Goal: Navigation & Orientation: Find specific page/section

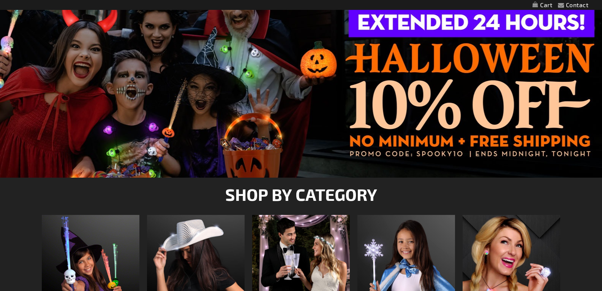
scroll to position [228, 0]
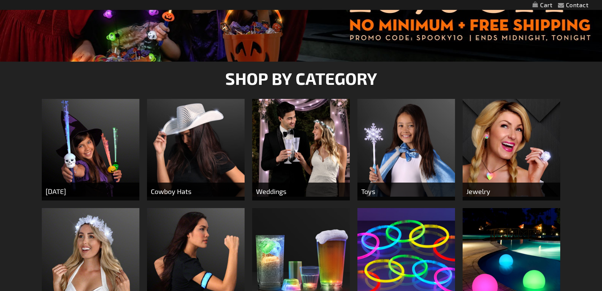
click at [80, 147] on img at bounding box center [91, 148] width 98 height 98
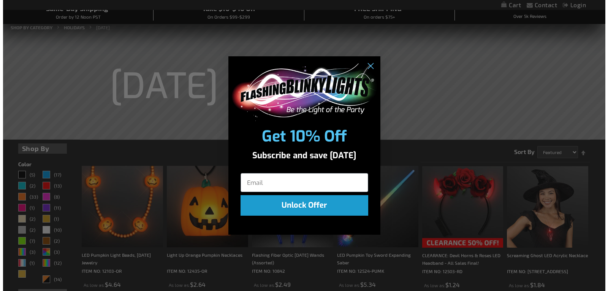
scroll to position [77, 0]
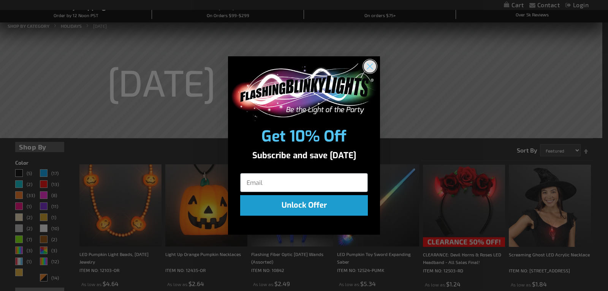
click at [369, 65] on icon "Close dialog" at bounding box center [369, 66] width 13 height 13
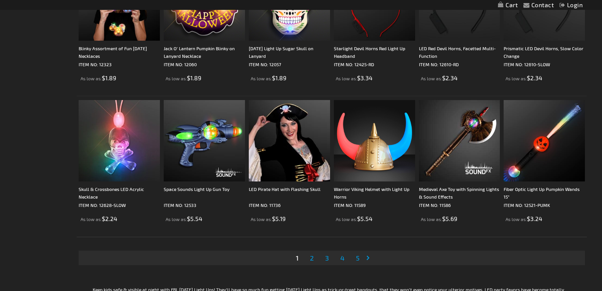
scroll to position [1445, 0]
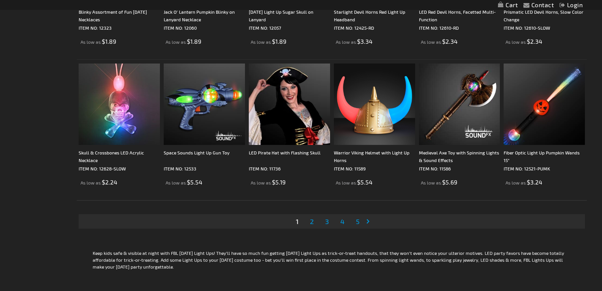
click at [311, 220] on span "2" at bounding box center [312, 221] width 4 height 8
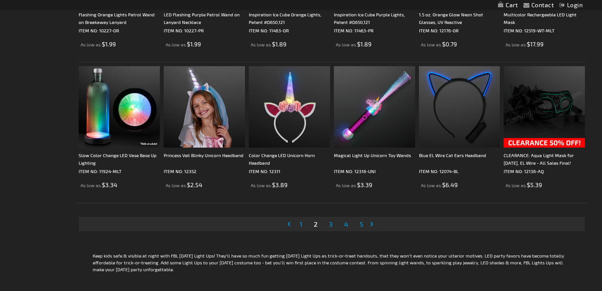
scroll to position [1482, 0]
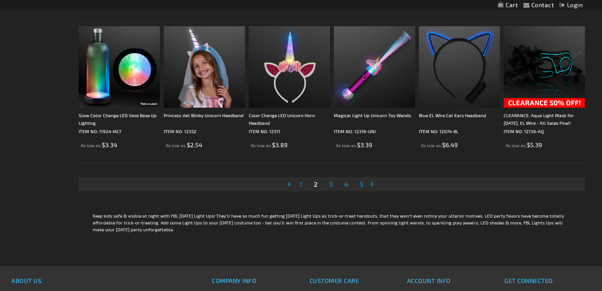
click at [331, 182] on span "3" at bounding box center [331, 184] width 4 height 8
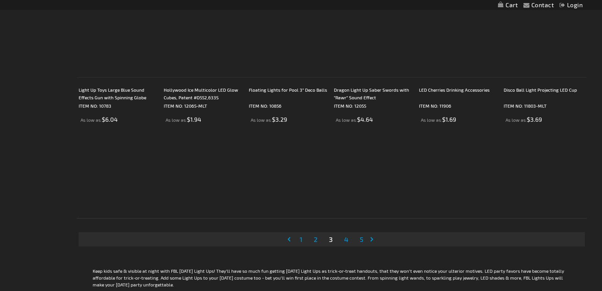
scroll to position [1444, 0]
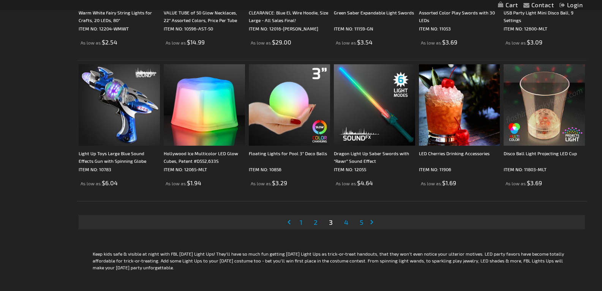
click at [348, 220] on span "4" at bounding box center [346, 222] width 4 height 8
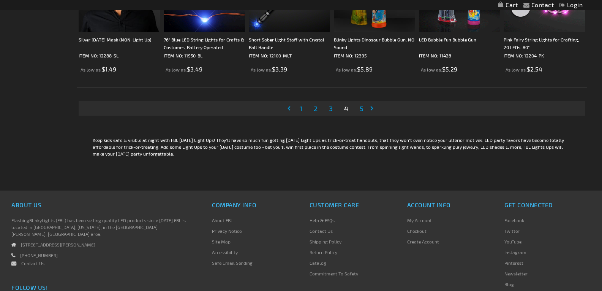
scroll to position [1558, 0]
